Goal: Information Seeking & Learning: Learn about a topic

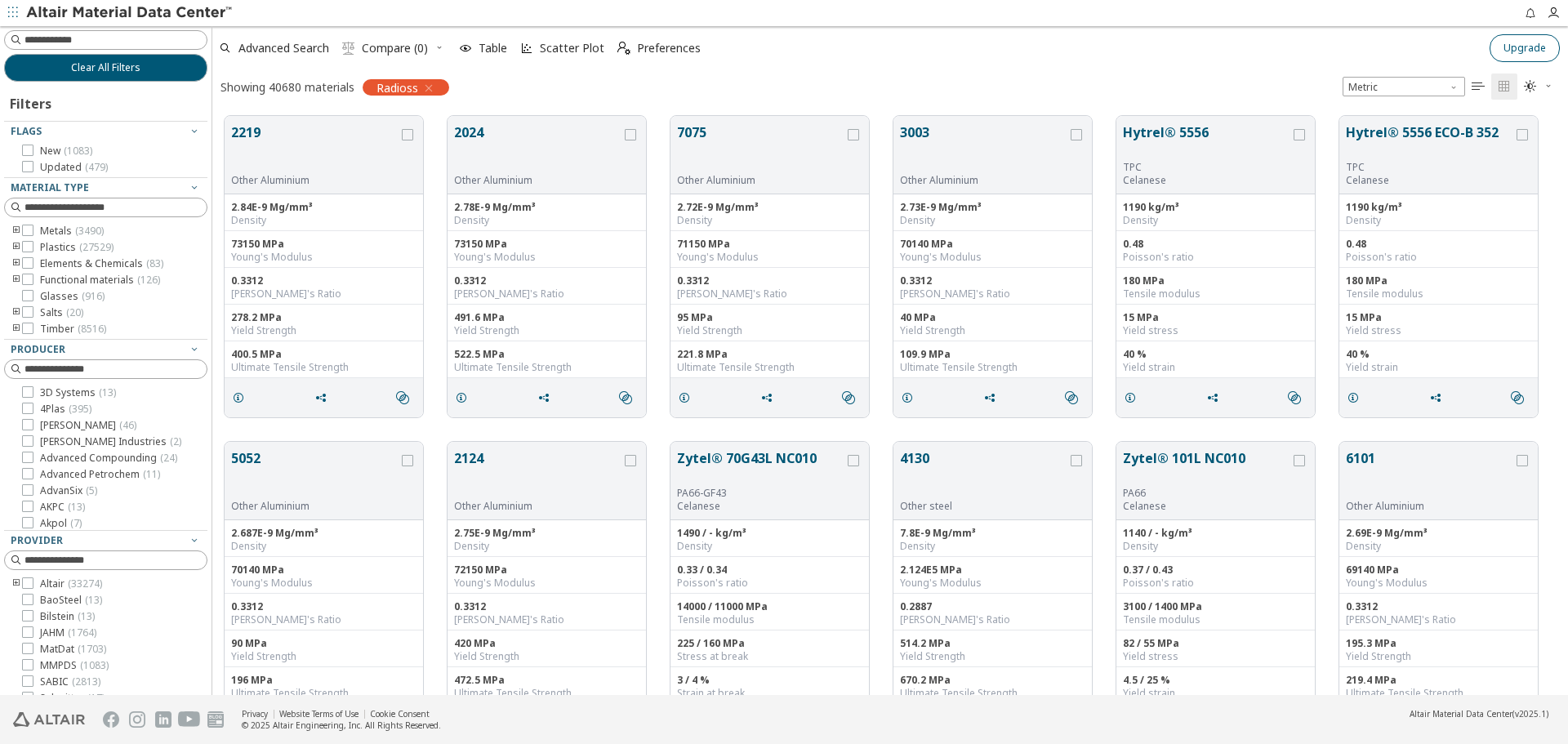
scroll to position [579, 1343]
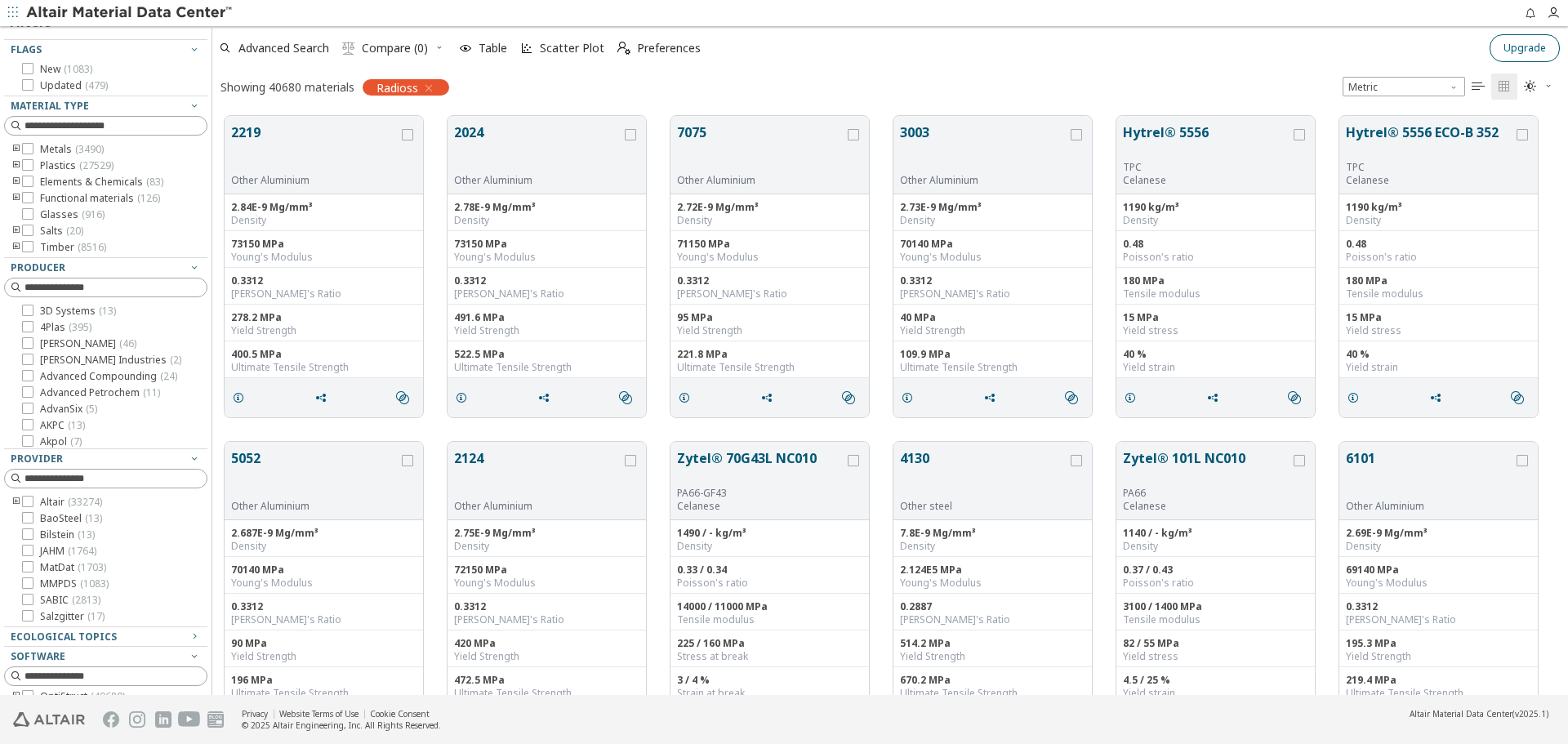
click at [1533, 44] on span "Upgrade" at bounding box center [1525, 48] width 43 height 13
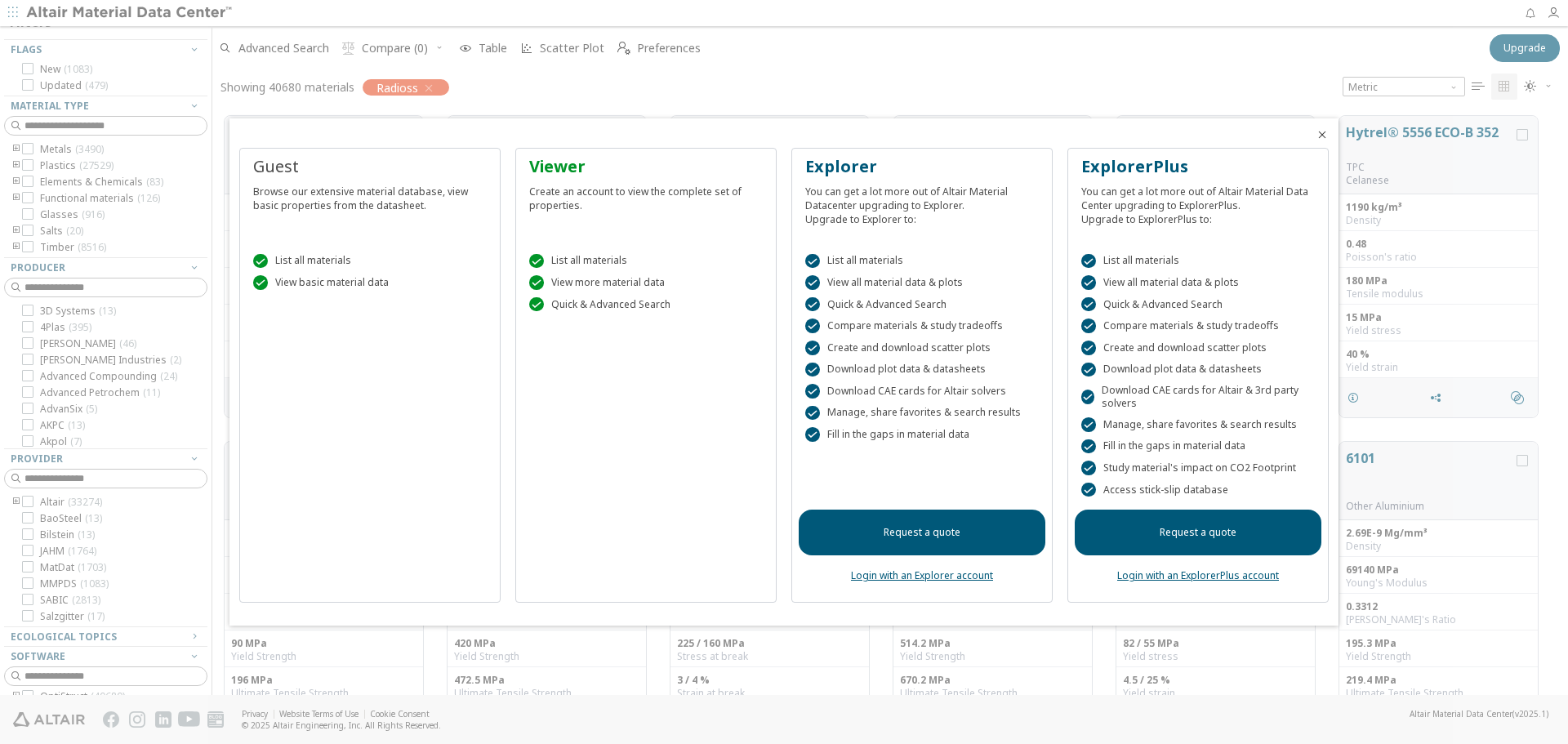
click at [1230, 94] on div at bounding box center [784, 372] width 1568 height 744
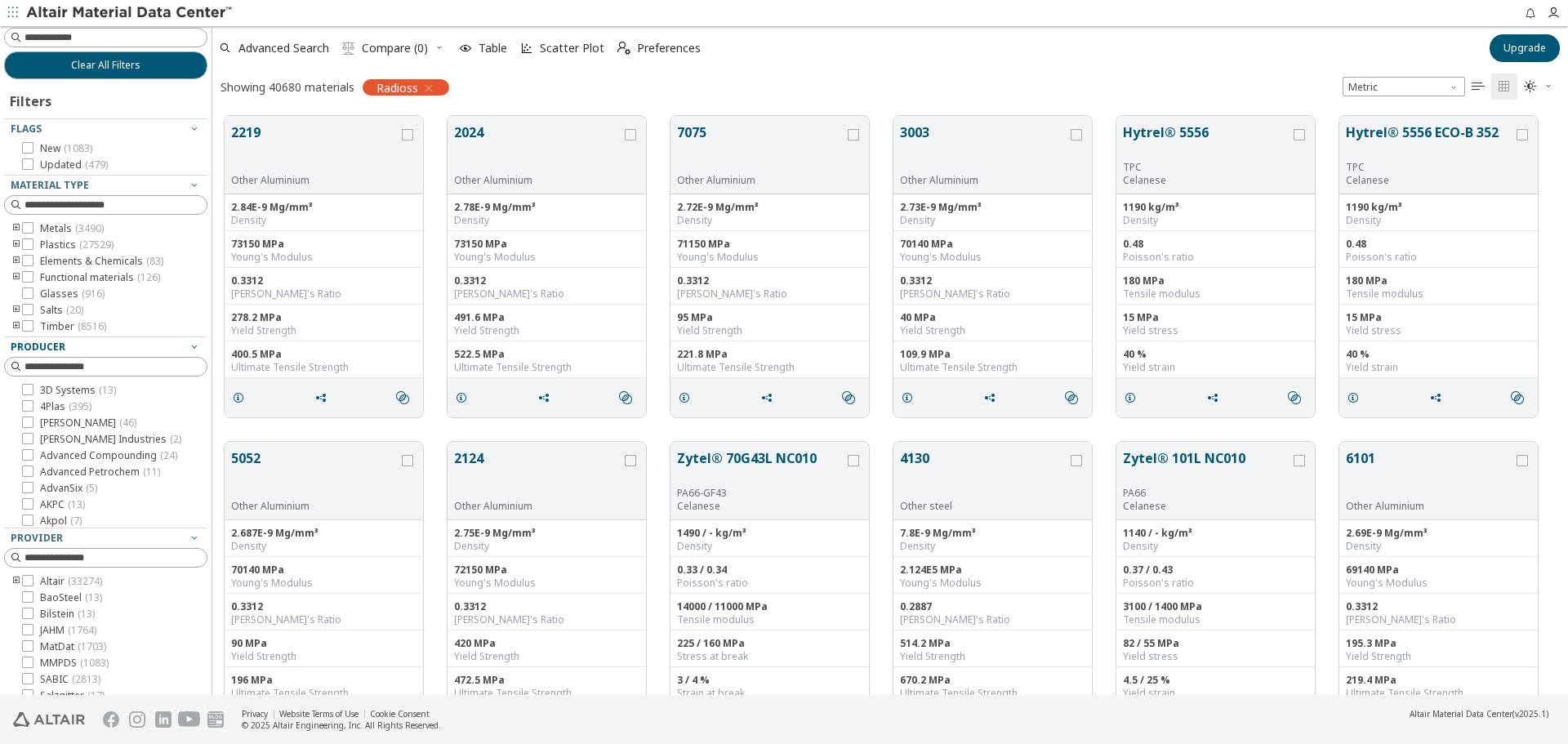
scroll to position [0, 0]
click at [15, 247] on icon "toogle group" at bounding box center [15, 247] width 11 height 13
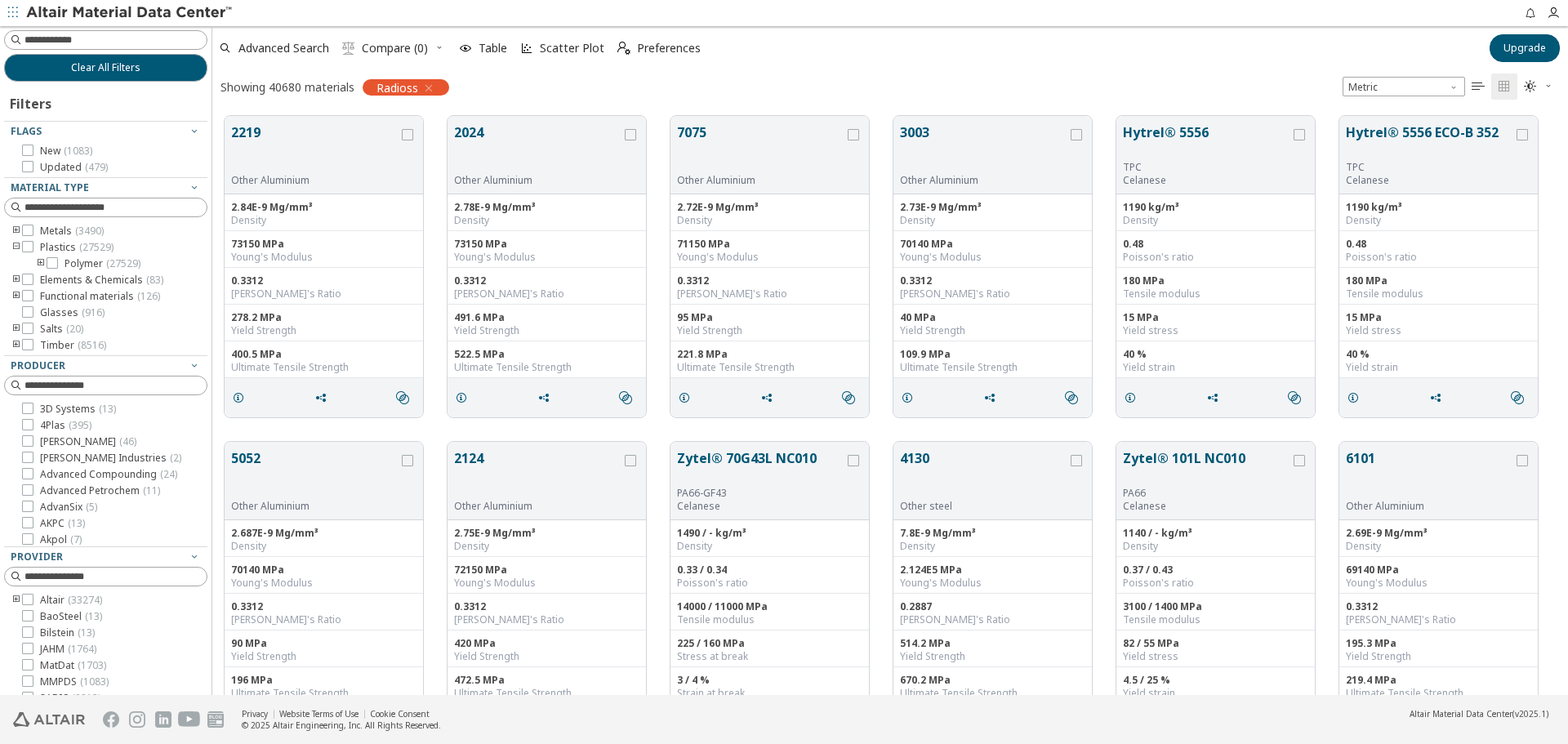
click at [40, 262] on icon "toogle group" at bounding box center [40, 263] width 11 height 13
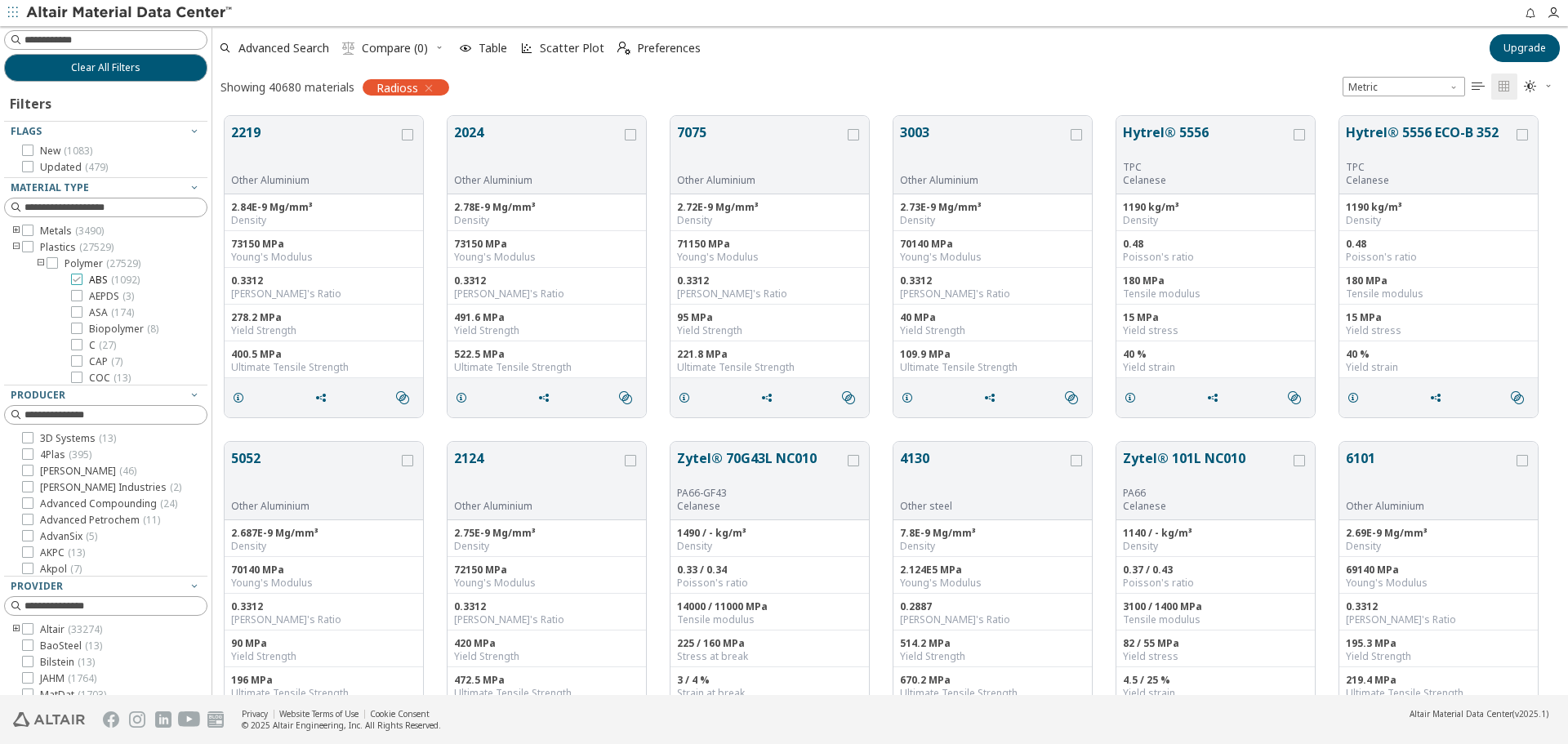
click at [78, 276] on icon at bounding box center [76, 278] width 11 height 11
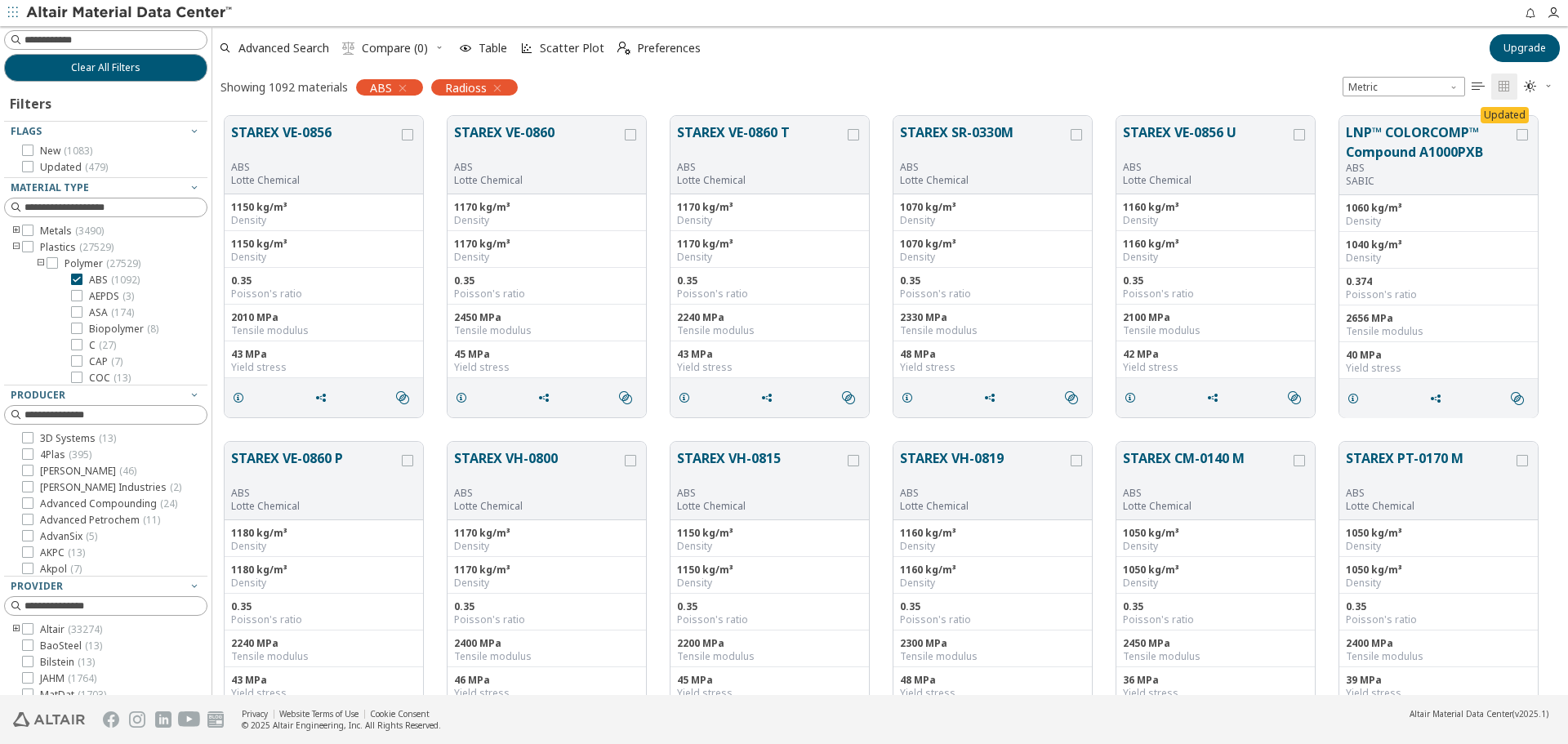
click at [15, 249] on icon "toogle group" at bounding box center [15, 247] width 11 height 13
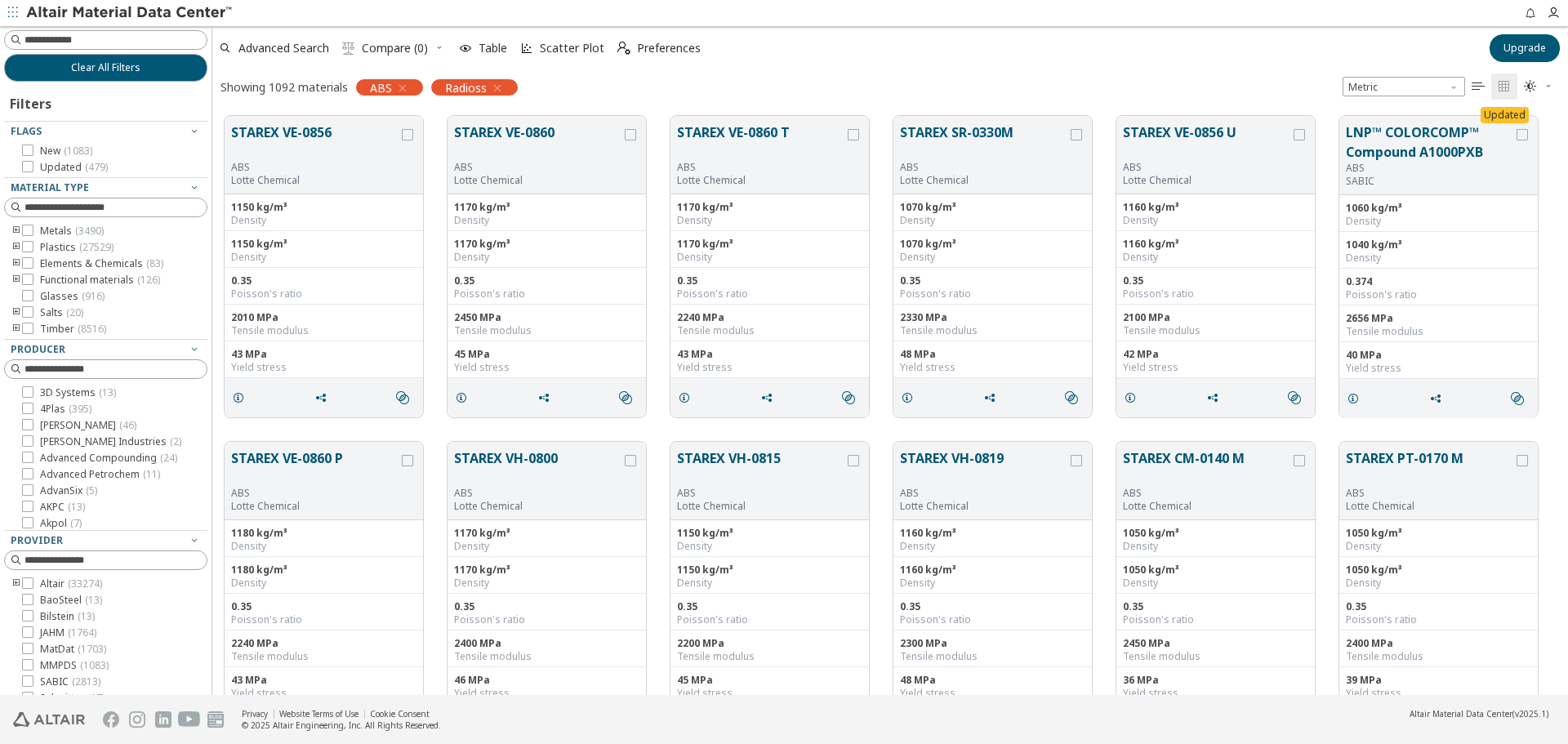
scroll to position [68, 0]
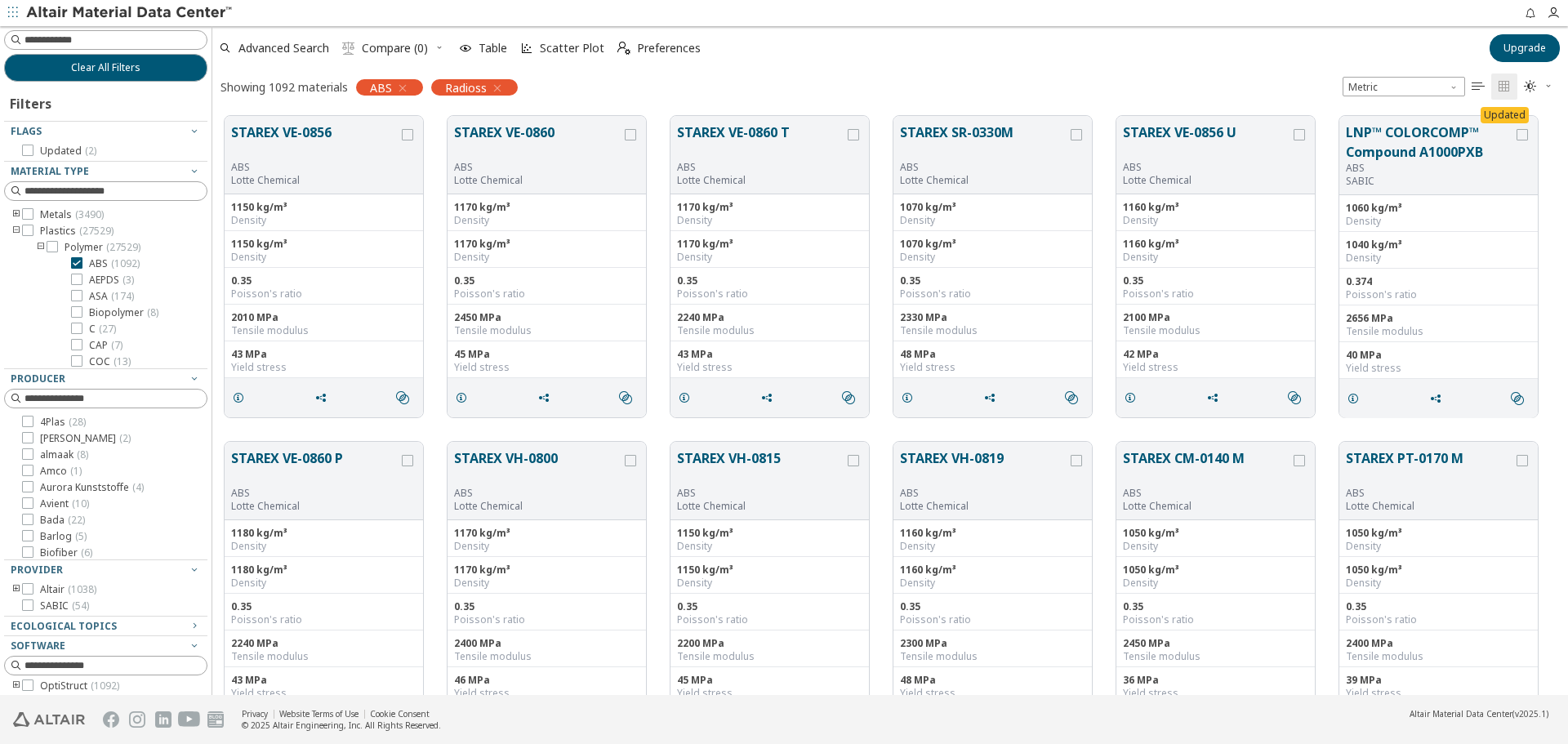
click at [17, 231] on icon "toogle group" at bounding box center [15, 231] width 11 height 13
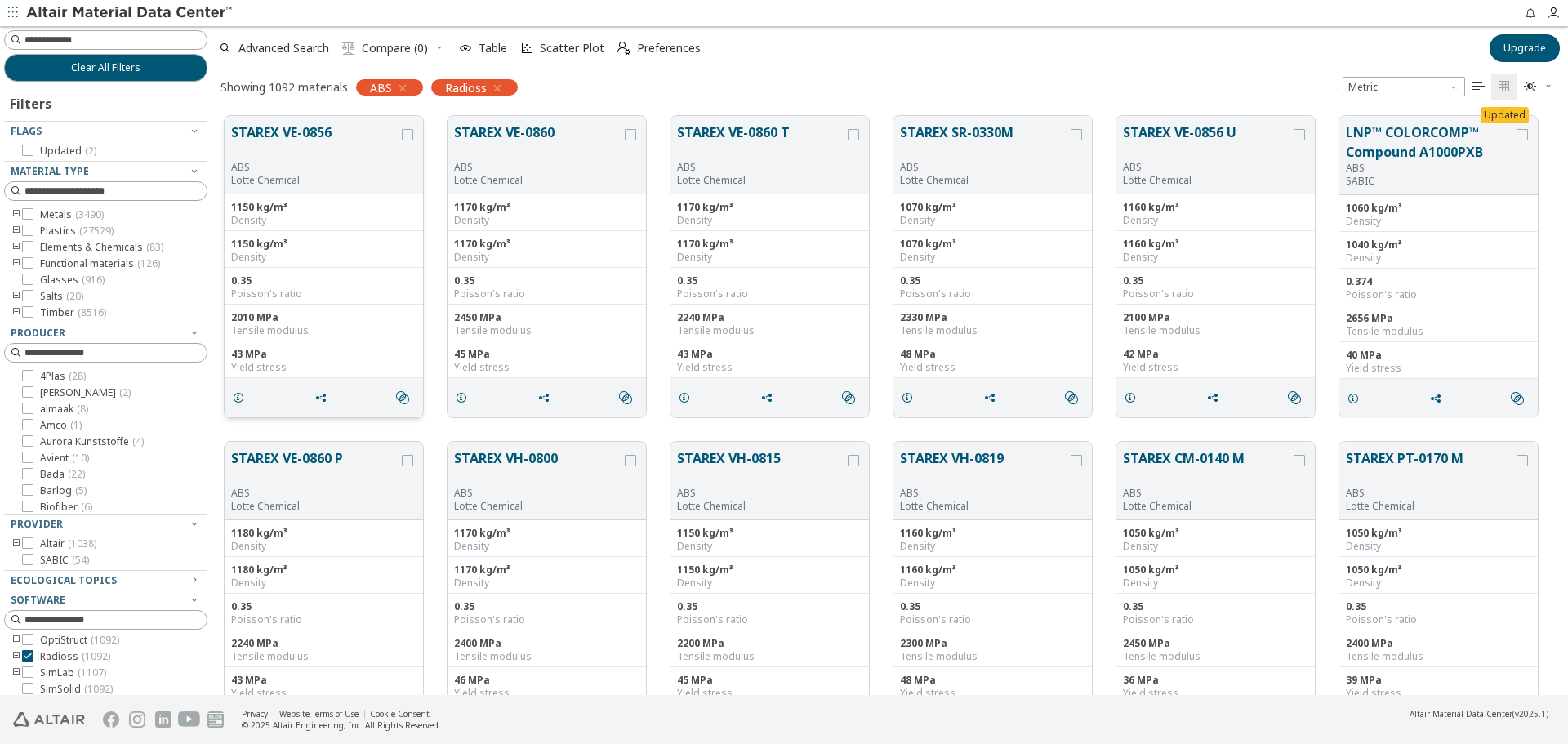
click at [261, 137] on button "STAREX VE-0856" at bounding box center [314, 141] width 167 height 38
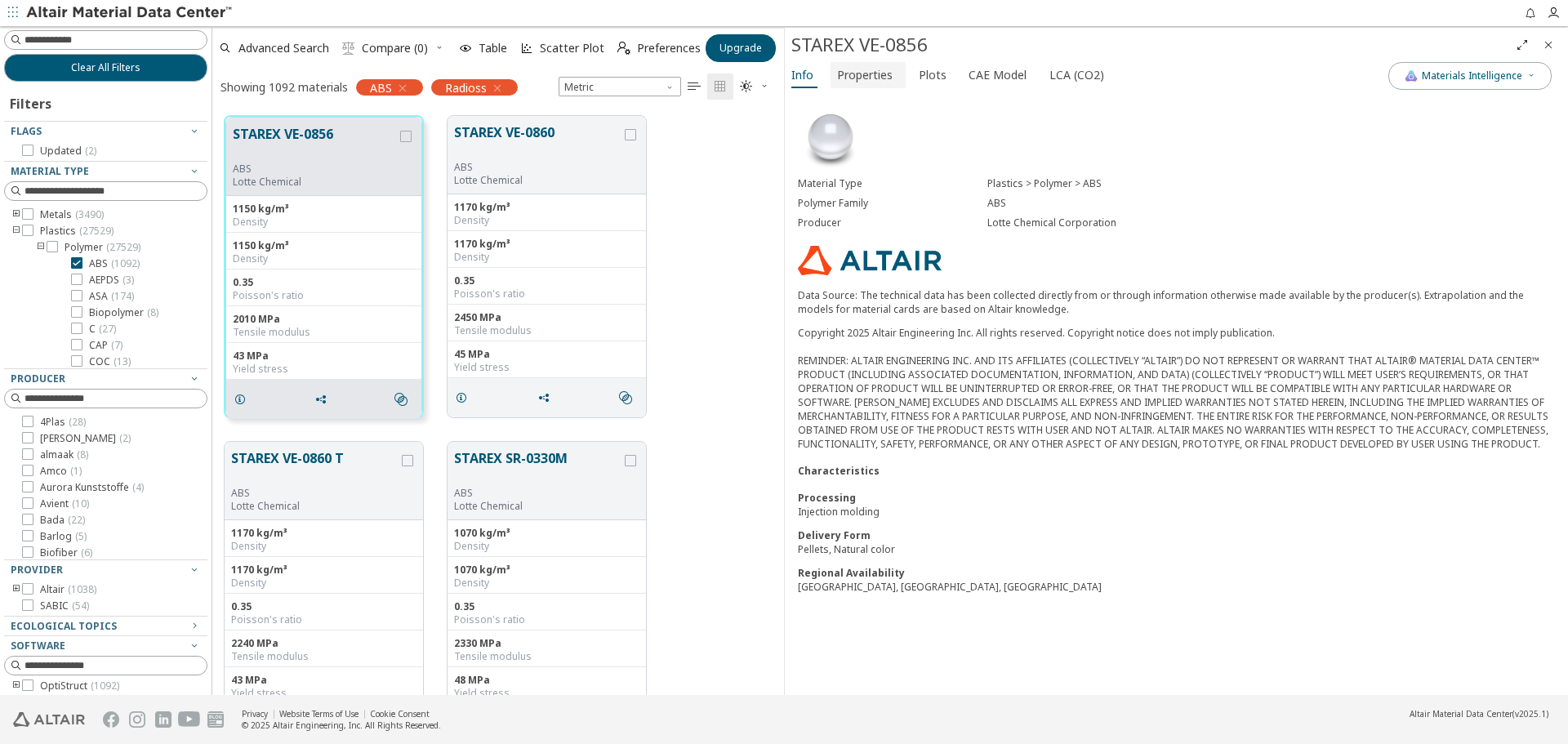
click at [857, 79] on span "Properties" at bounding box center [865, 75] width 56 height 26
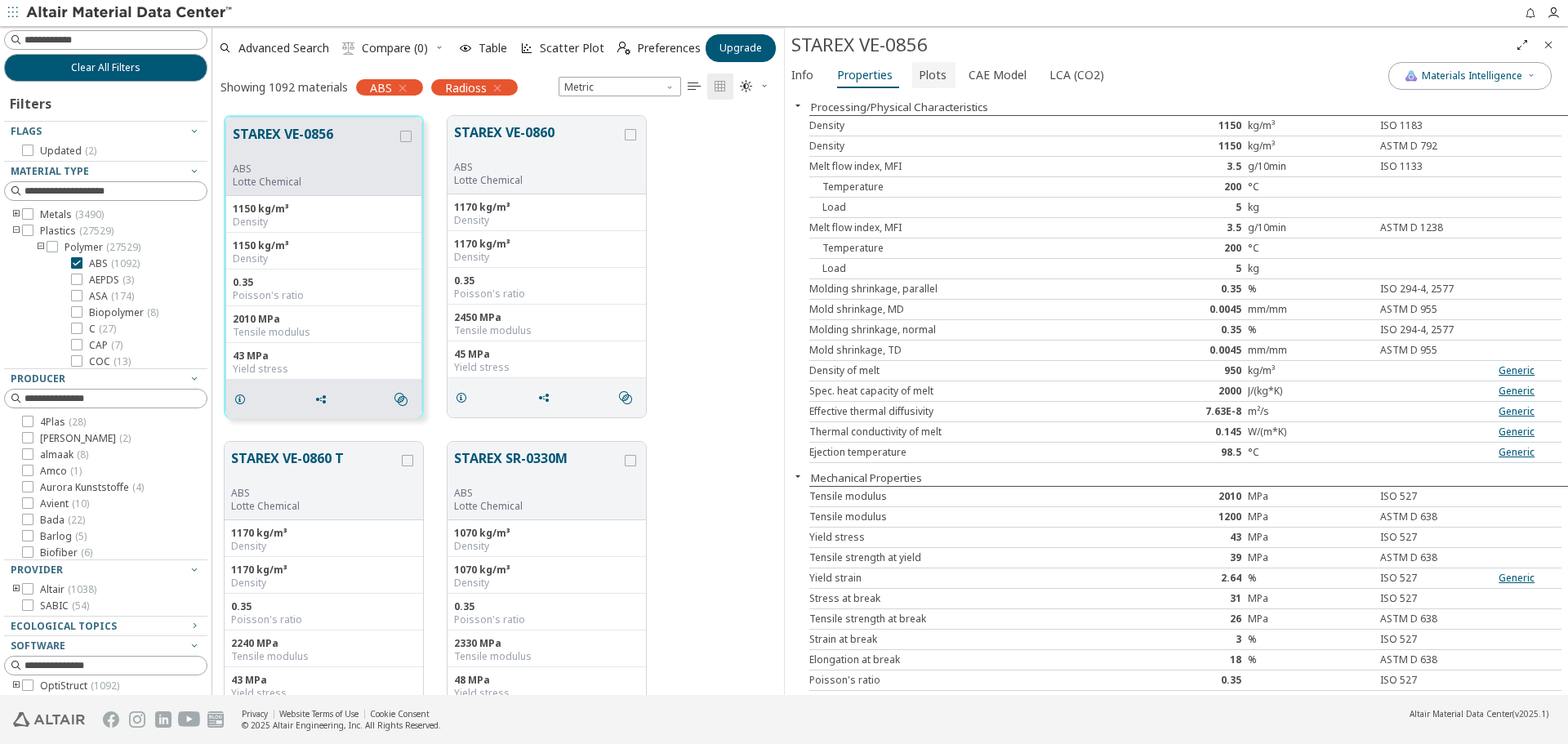
click at [936, 83] on span "Plots" at bounding box center [932, 75] width 27 height 26
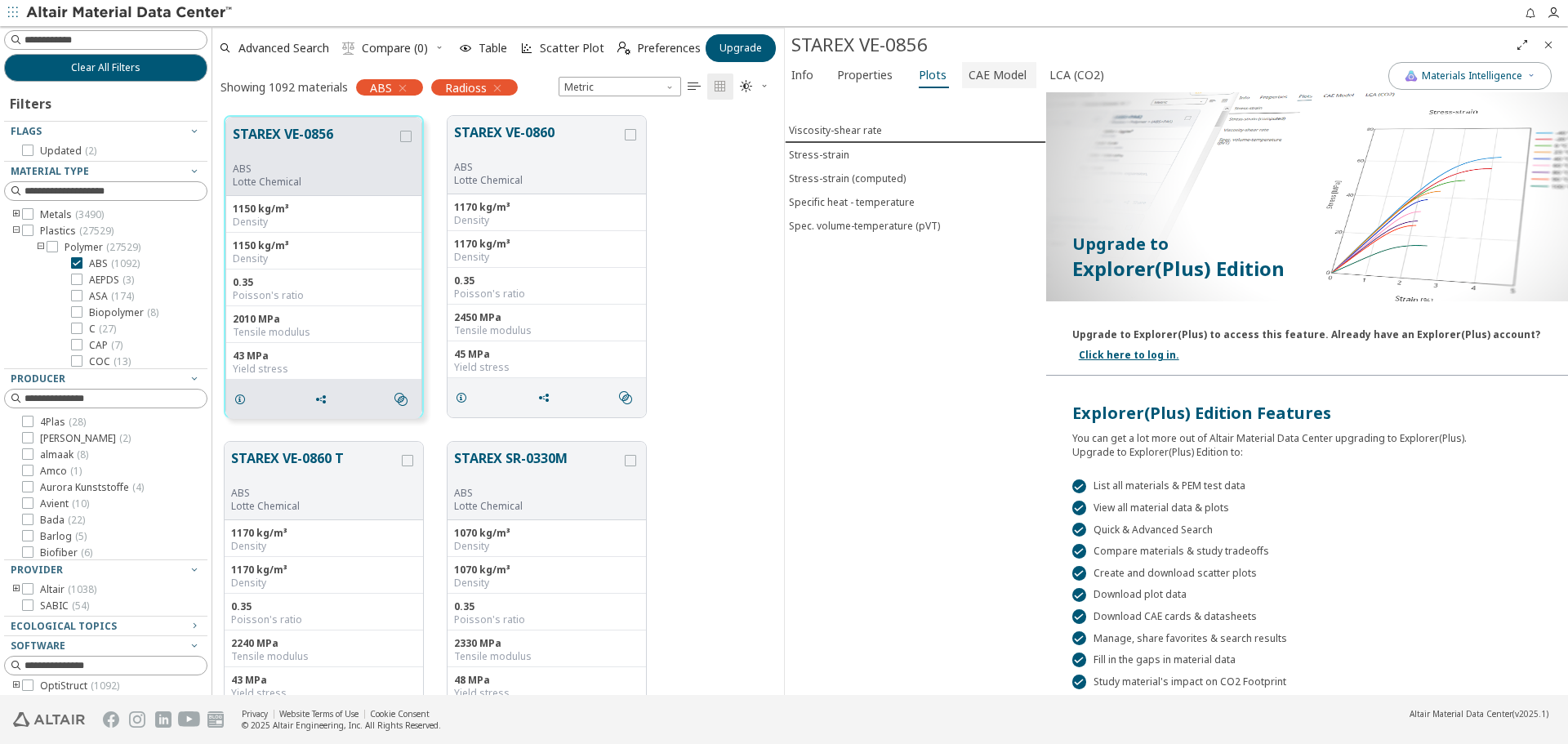
click at [984, 77] on span "CAE Model" at bounding box center [998, 75] width 58 height 26
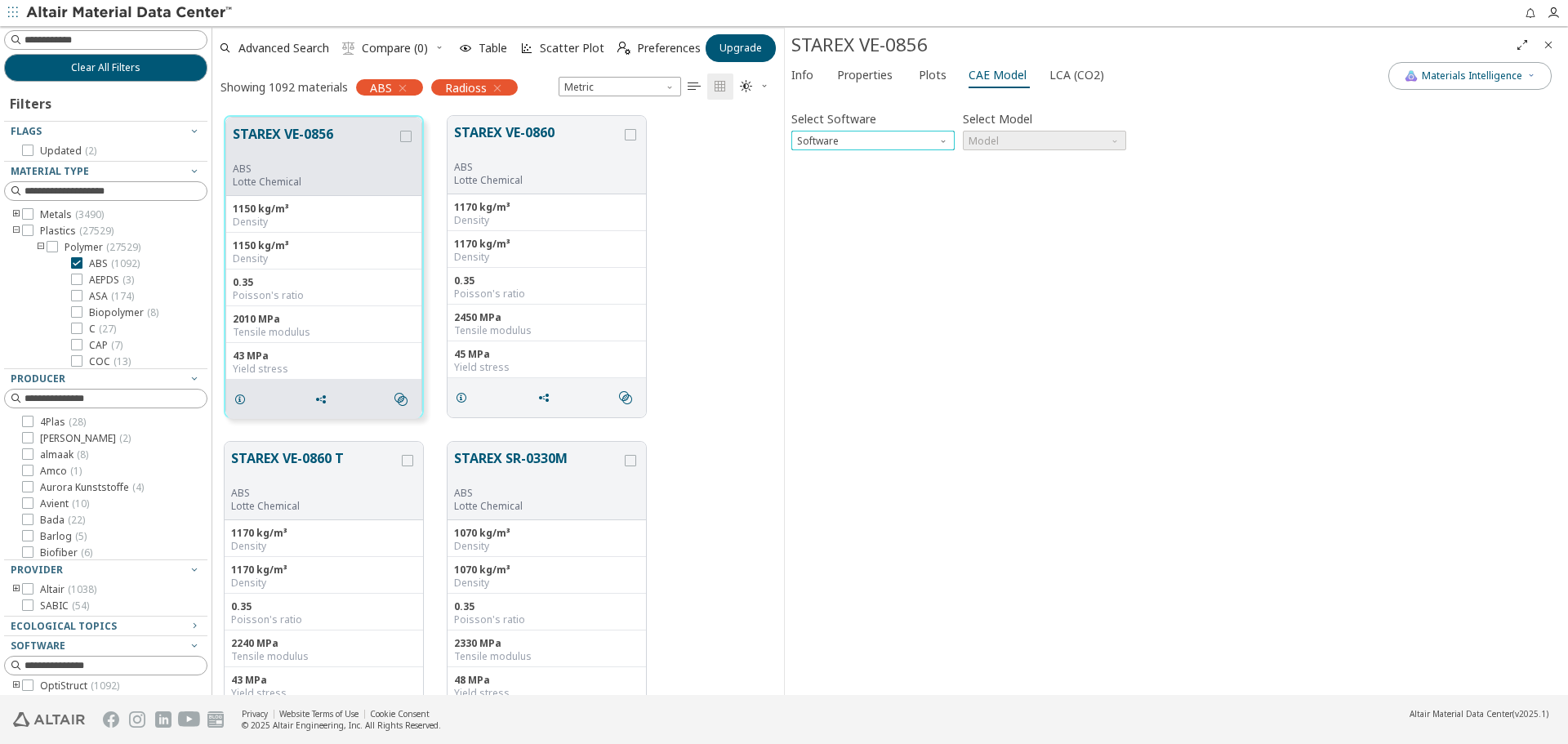
click at [944, 138] on span "Software" at bounding box center [944, 137] width 13 height 13
click at [1226, 348] on div "Select Software Software Select Model Model Invalid data. Please check your inp…" at bounding box center [1176, 394] width 770 height 589
click at [1063, 74] on span "LCA (CO2)" at bounding box center [1077, 75] width 55 height 26
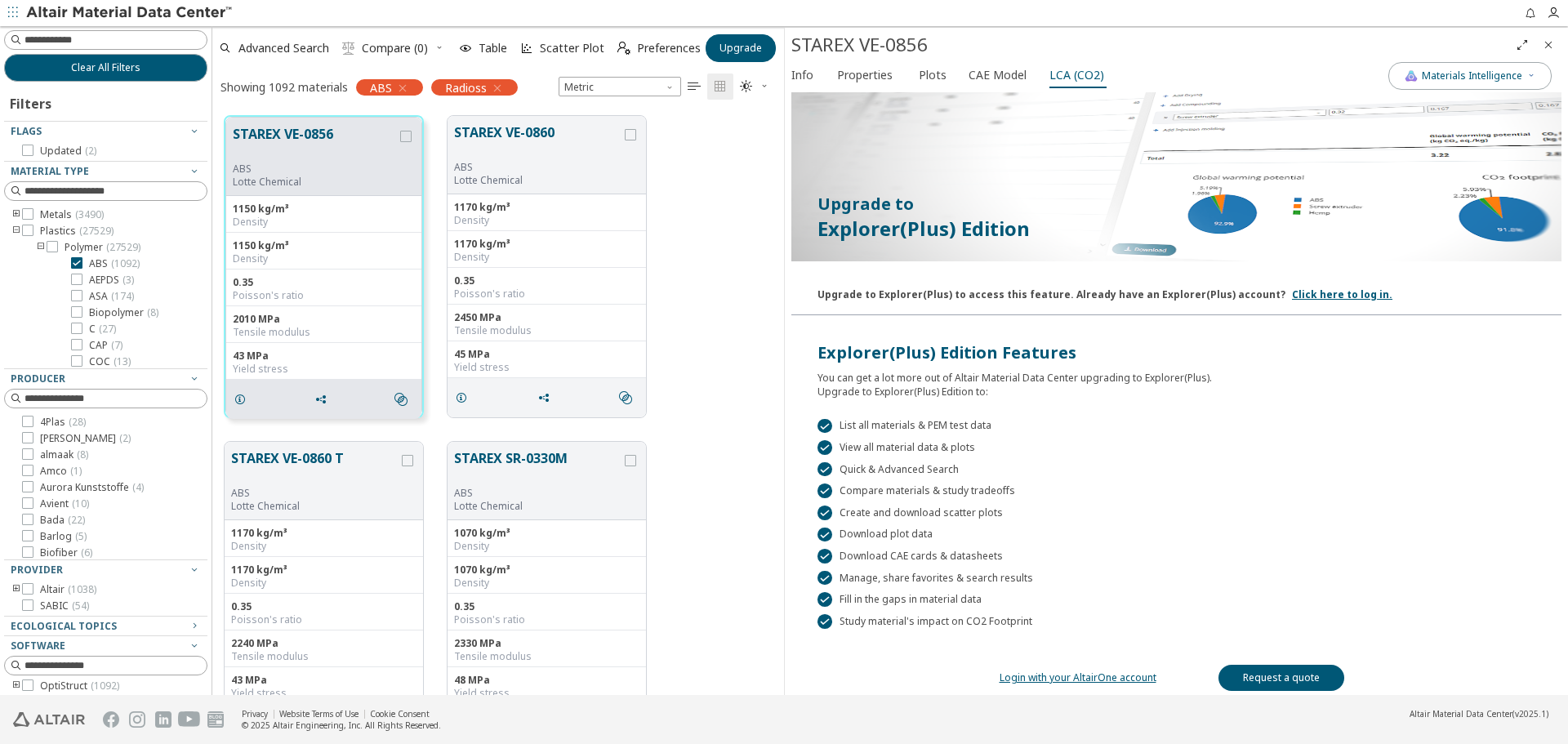
scroll to position [86, 0]
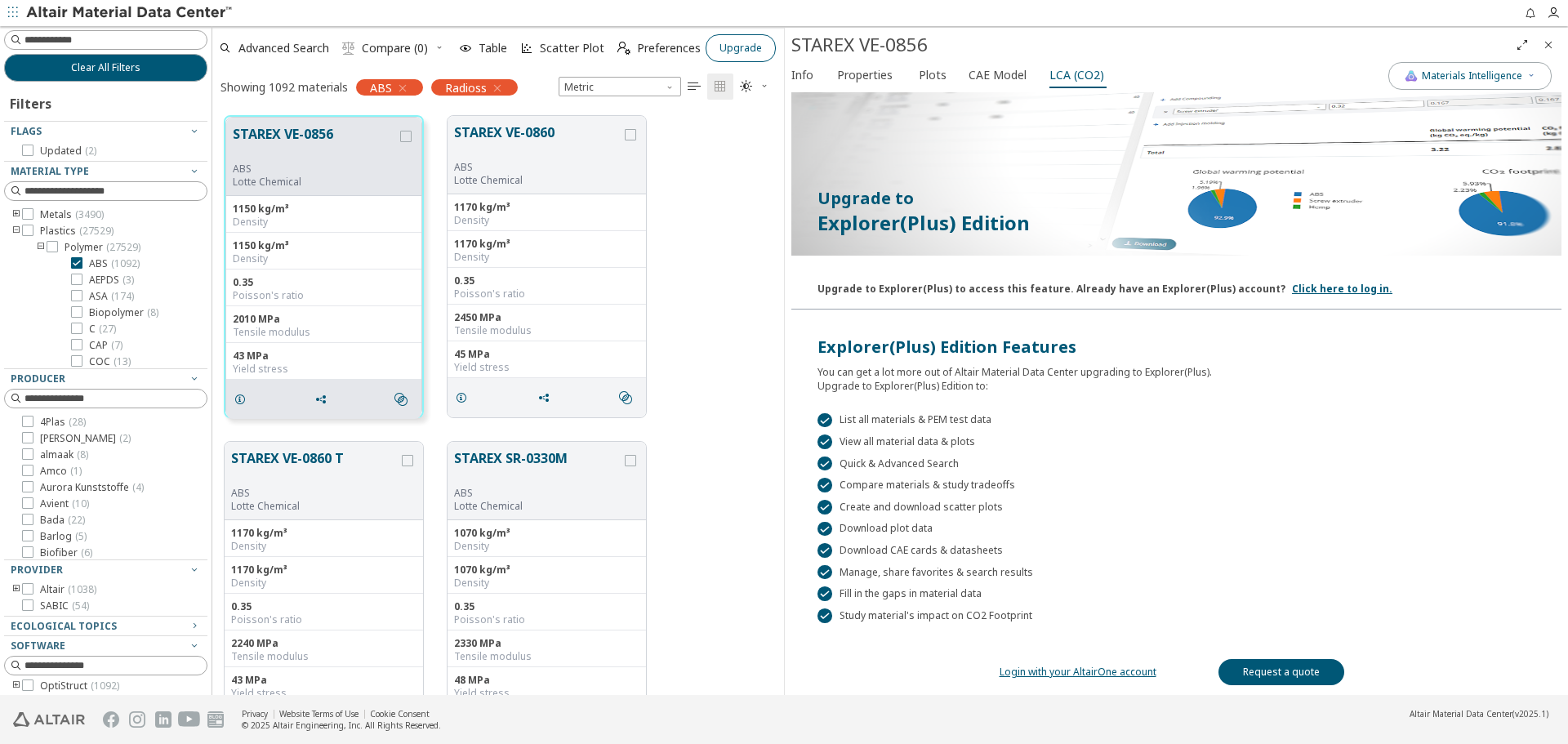
click at [761, 49] on span "Upgrade" at bounding box center [741, 48] width 43 height 13
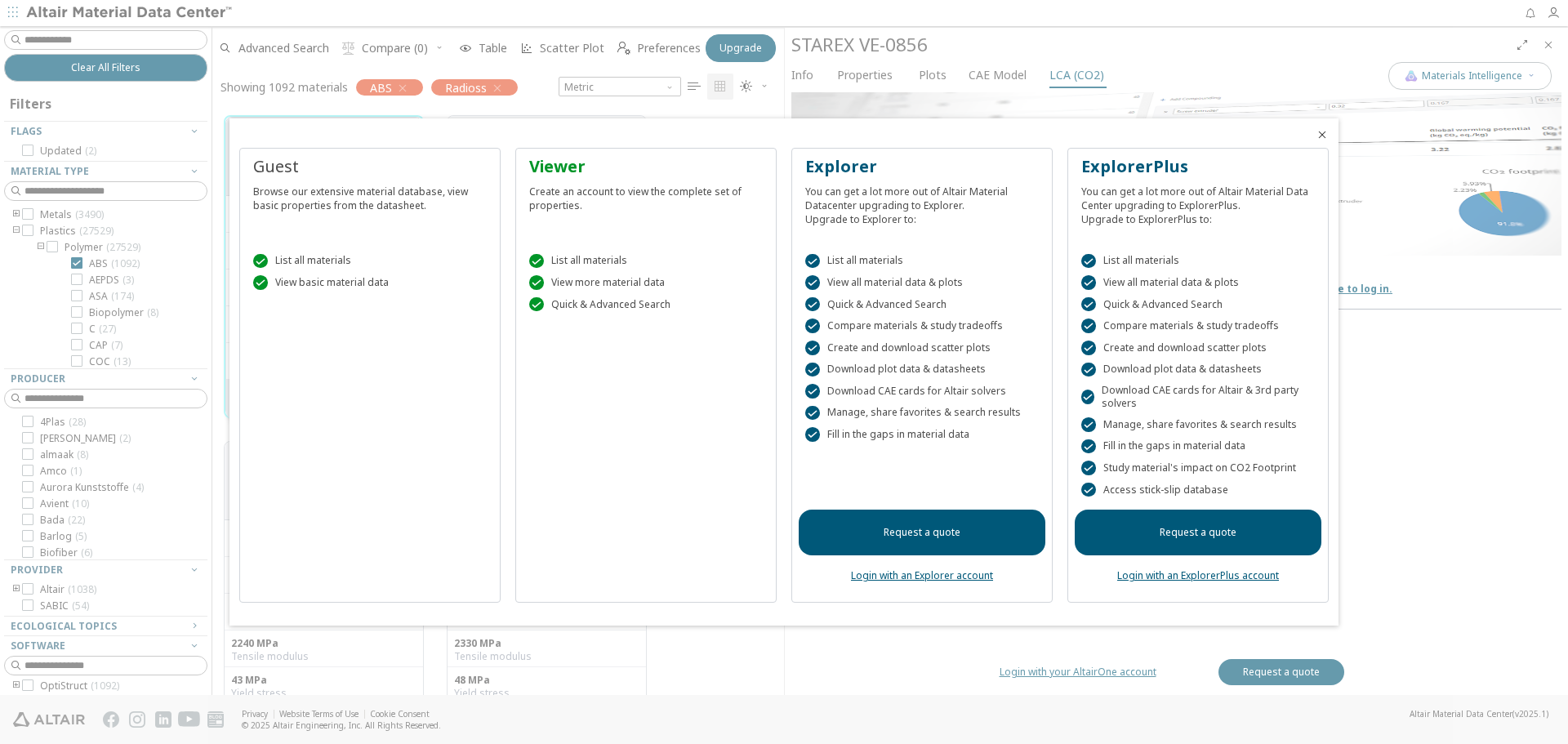
click at [849, 105] on div at bounding box center [784, 372] width 1568 height 744
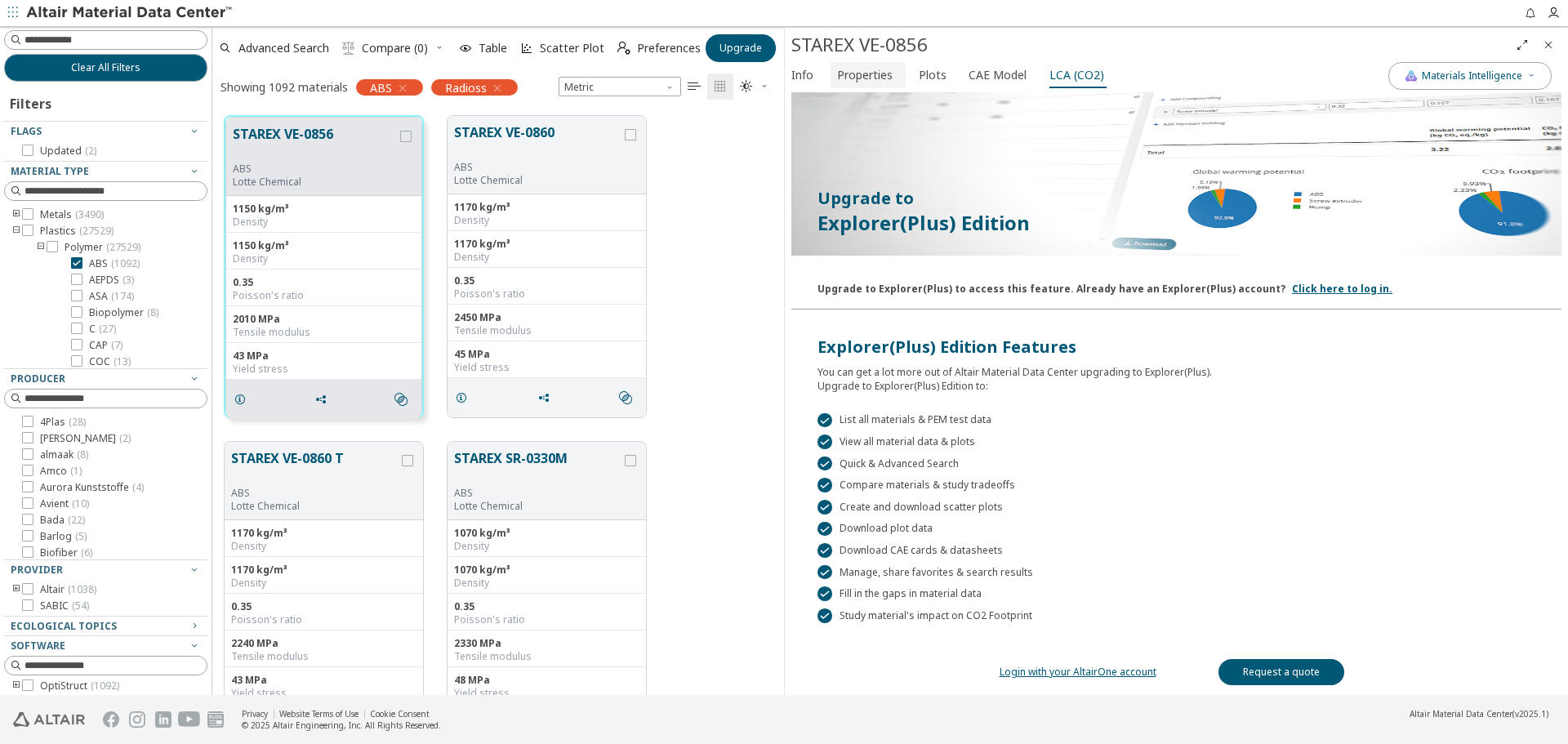
click at [860, 65] on span "Properties" at bounding box center [865, 75] width 56 height 26
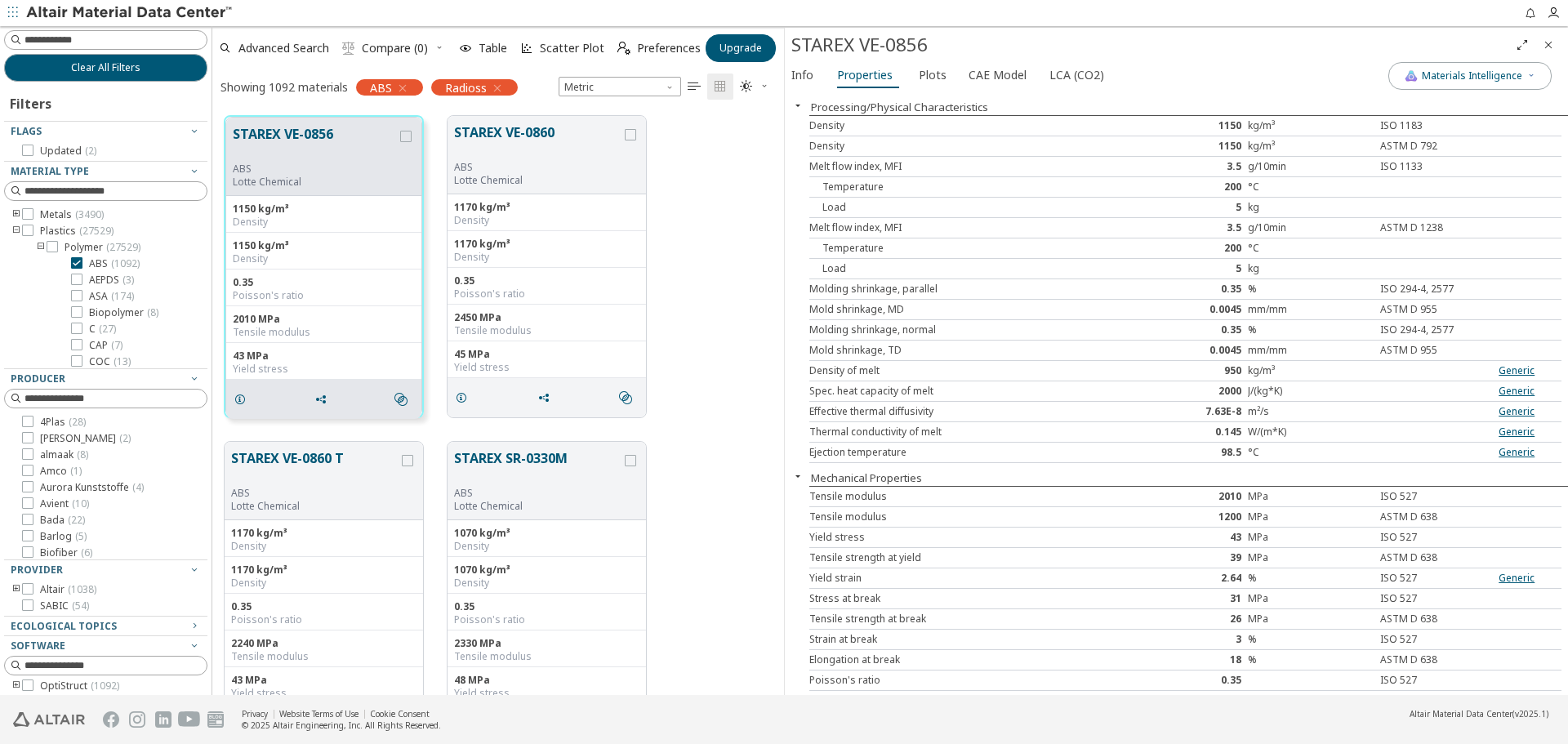
click at [756, 313] on div "STAREX VE-0856 ABS Lotte Chemical 1150 kg/m³ Density 1150 kg/m³ Density 0.35 Po…" at bounding box center [497, 266] width 572 height 325
click at [743, 161] on div "STAREX VE-0856 ABS Lotte Chemical 1150 kg/m³ Density 1150 kg/m³ Density 0.35 Po…" at bounding box center [497, 266] width 572 height 325
